Goal: Information Seeking & Learning: Learn about a topic

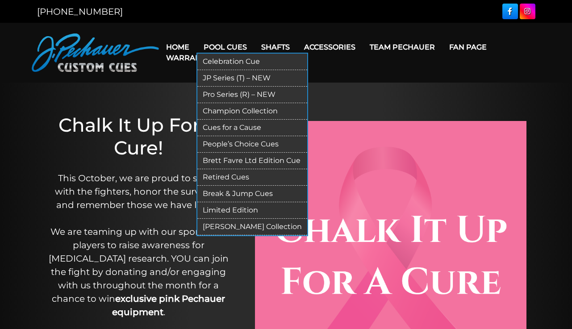
click at [247, 75] on link "JP Series (T) – NEW" at bounding box center [252, 78] width 110 height 17
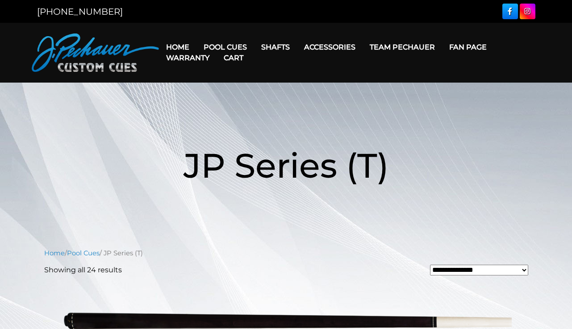
click at [242, 48] on link "Cart" at bounding box center [233, 57] width 34 height 23
click at [226, 49] on link "Cart" at bounding box center [233, 57] width 34 height 23
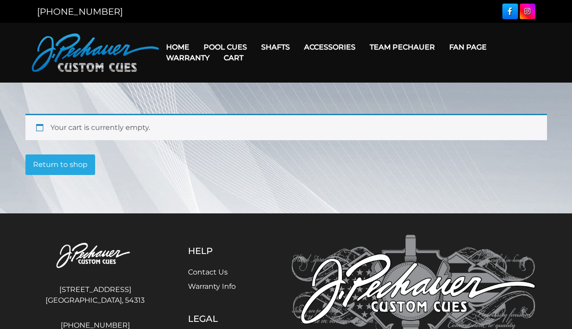
click at [228, 47] on link "Cart" at bounding box center [233, 57] width 34 height 23
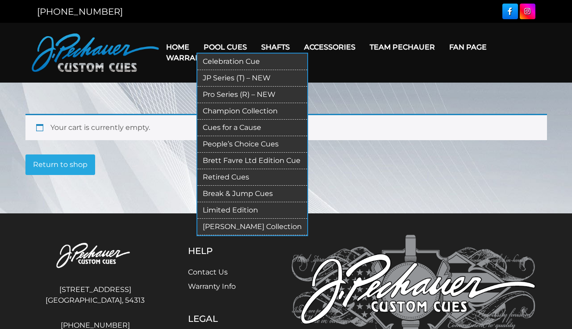
click at [235, 93] on link "Pro Series (R) – NEW" at bounding box center [252, 95] width 110 height 17
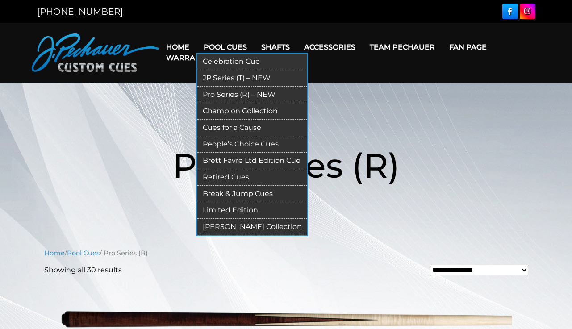
click at [228, 175] on link "Retired Cues" at bounding box center [252, 177] width 110 height 17
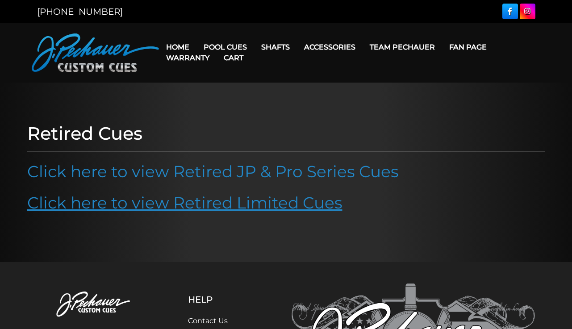
click at [254, 201] on link "Click here to view Retired Limited Cues" at bounding box center [184, 203] width 315 height 20
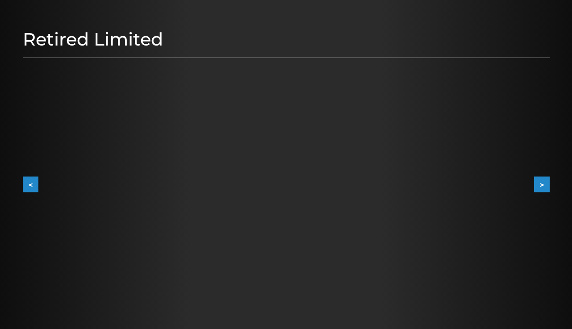
scroll to position [89, 0]
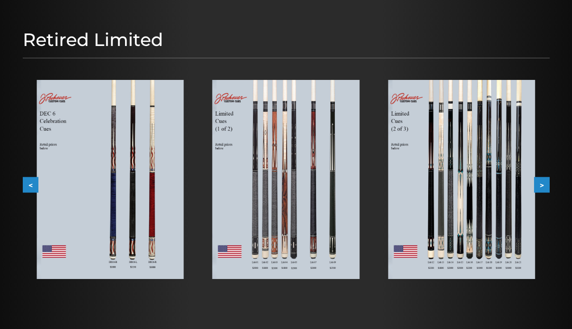
click at [539, 183] on button ">" at bounding box center [542, 185] width 16 height 16
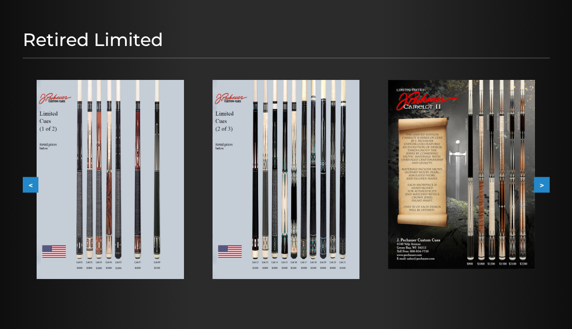
click at [539, 183] on button ">" at bounding box center [542, 185] width 16 height 16
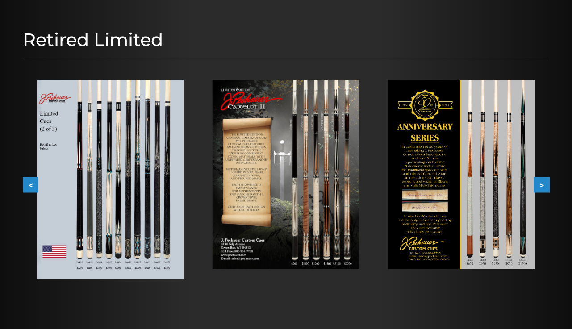
click at [539, 183] on button ">" at bounding box center [542, 185] width 16 height 16
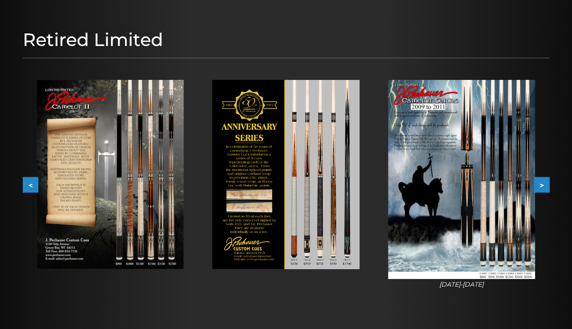
click at [539, 183] on button ">" at bounding box center [542, 185] width 16 height 16
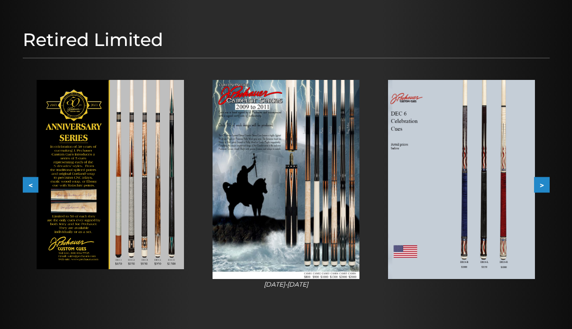
click at [539, 183] on button ">" at bounding box center [542, 185] width 16 height 16
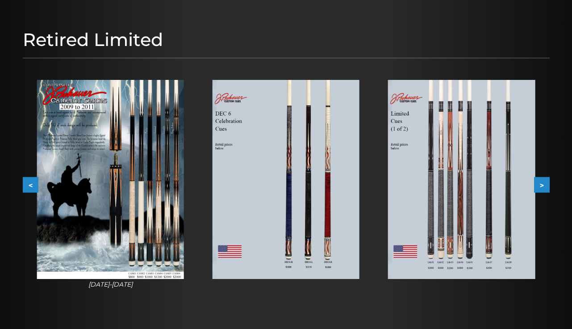
click at [539, 183] on button ">" at bounding box center [542, 185] width 16 height 16
